Goal: Transaction & Acquisition: Purchase product/service

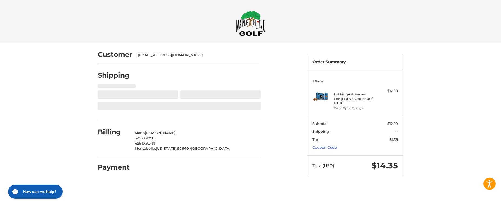
select select "**"
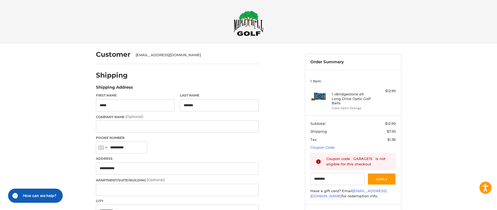
type input "********"
drag, startPoint x: 338, startPoint y: 179, endPoint x: 304, endPoint y: 174, distance: 34.1
click at [305, 175] on article "Order Summary 1 Item 1 x Bridgestone e9 Long Drive Optic Golf Balls Color Optic…" at bounding box center [353, 139] width 96 height 171
